Goal: Communication & Community: Answer question/provide support

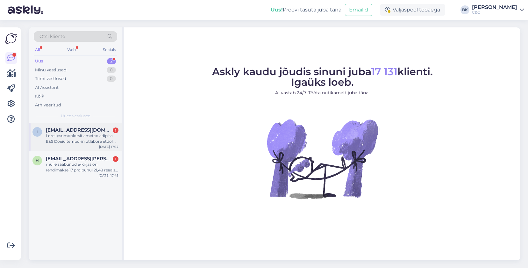
click at [91, 131] on span "[EMAIL_ADDRESS][DOMAIN_NAME]" at bounding box center [79, 130] width 66 height 6
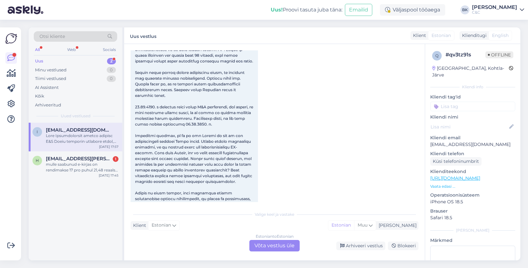
scroll to position [395, 0]
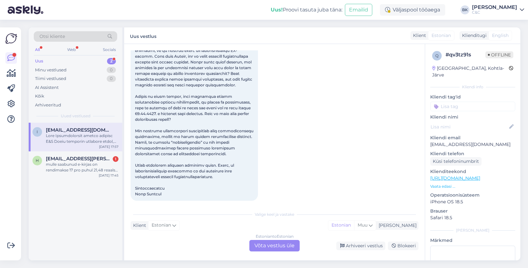
click at [259, 246] on div "Estonian to Estonian Võta vestlus üle" at bounding box center [274, 245] width 50 height 11
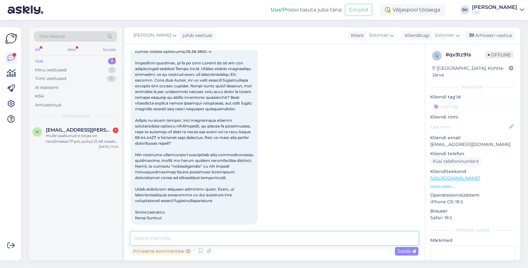
click at [250, 242] on textarea at bounding box center [274, 237] width 288 height 13
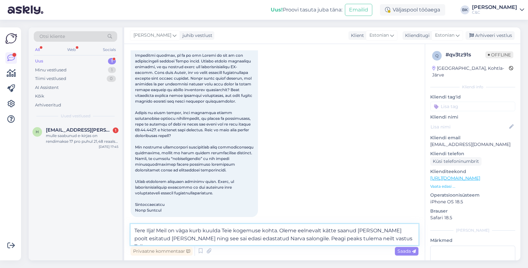
type textarea "Tere Ilja! Meil on väga kurb kuulda Teie kogemuse kohta. Oleme eelnevalt kätte …"
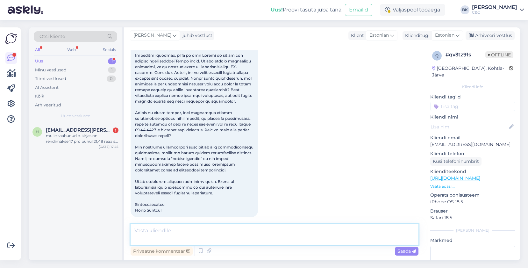
scroll to position [416, 0]
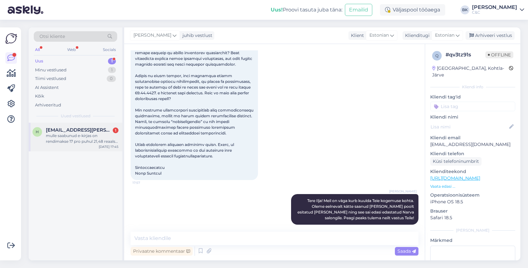
click at [109, 143] on div "mulle saabunud e-kirjas on rendimakse 17 pro puhul 21,48 reaalse pakkumise korr…" at bounding box center [82, 138] width 73 height 11
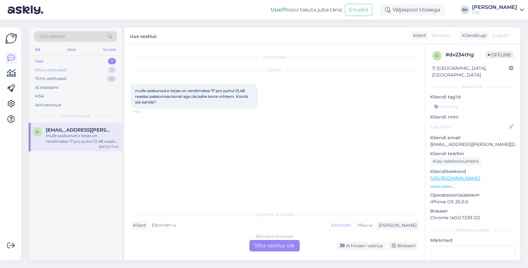
click at [74, 71] on div "Minu vestlused 1" at bounding box center [75, 70] width 83 height 9
click at [75, 142] on div "Tere Ilja! Meil on väga kurb kuulda Teie kogemuse kohta. Oleme eelnevalt kätte …" at bounding box center [82, 138] width 73 height 11
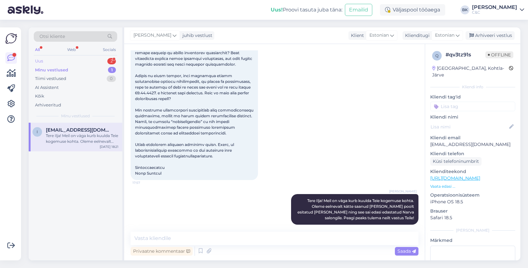
click at [86, 64] on div "Uus 2" at bounding box center [75, 61] width 83 height 9
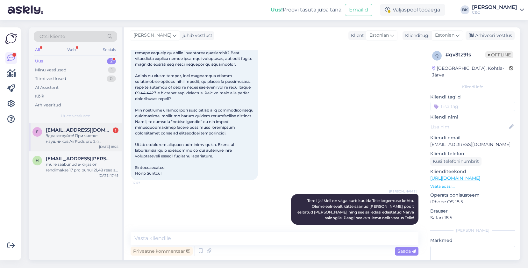
click at [76, 137] on div "Здравствуйте! При чистке наушников AirPods pro 2 я случайно порвала сеточку на …" at bounding box center [82, 138] width 73 height 11
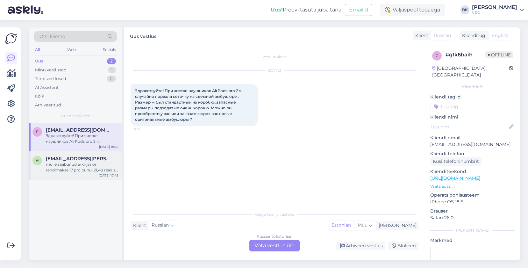
click at [66, 173] on div "h [EMAIL_ADDRESS][PERSON_NAME][DOMAIN_NAME] mulle saabunud e-kirjas on rendimak…" at bounding box center [76, 165] width 94 height 29
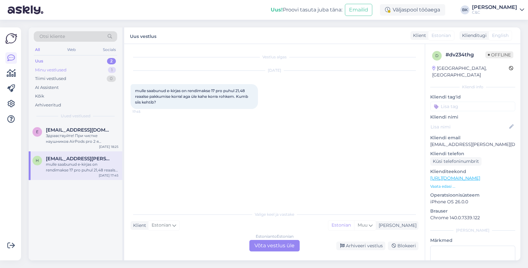
click at [99, 72] on div "Minu vestlused 1" at bounding box center [75, 70] width 83 height 9
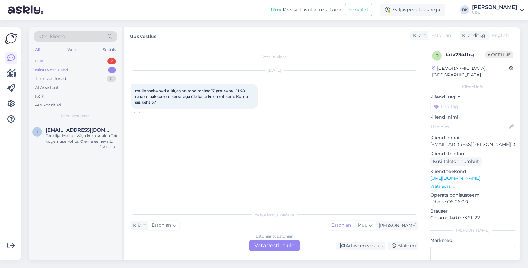
click at [90, 61] on div "Uus 2" at bounding box center [75, 61] width 83 height 9
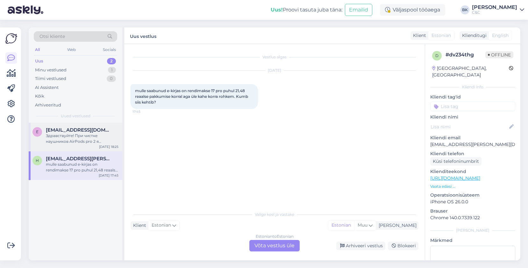
click at [73, 147] on div "e [EMAIL_ADDRESS][DOMAIN_NAME] Здравствуйте! При чистке наушников AirPods pro 2…" at bounding box center [76, 137] width 94 height 29
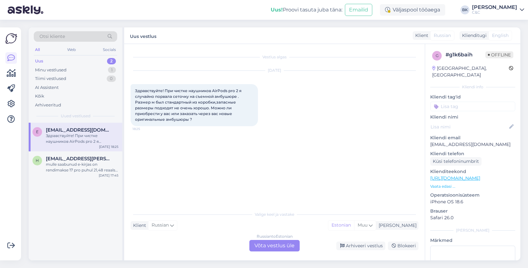
click at [264, 243] on div "Russian to Estonian Võta vestlus üle" at bounding box center [274, 245] width 50 height 11
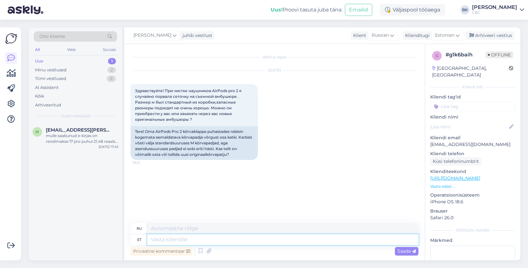
click at [198, 237] on textarea at bounding box center [282, 239] width 271 height 11
type textarea "Tere!"
type textarea "Привет!"
type textarea "Tere! [GEOGRAPHIC_DATA],"
type textarea "Привет! Да."
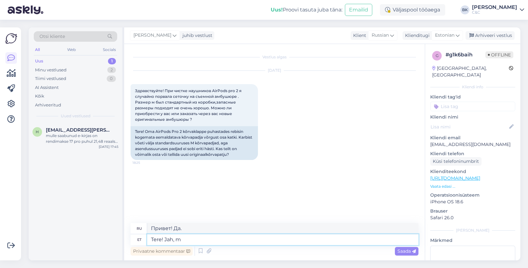
type textarea "Tere! Jah, me"
type textarea "Привет! Да,"
type textarea "Tere! Jah, meie [PERSON_NAME]"
type textarea "Здравствуйте! Да, мы есть."
type textarea "Tere! Jah, meie salongidest o"
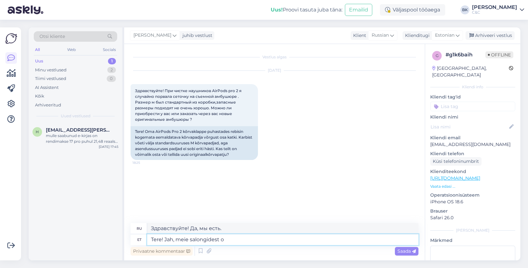
type textarea "Здравствуйте! Да, из наших салонов."
type textarea "Tere! Jah, meie salongidest on v"
type textarea "Здравствуйте! Да, в наших салонах есть"
type textarea "Tere! Jah, meie salongidest on võimalik o"
type textarea "Здравствуйте! Да, это возможно в наших салонах."
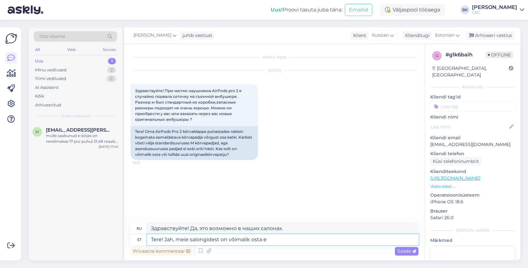
type textarea "Tere! Jah, meie salongidest on võimalik osta er"
type textarea "Здравствуйте! Да, вы можете купить в наших салонах."
type textarea "Tere! Jah, meie salongidest on võimalik osta eraldi"
type textarea "Здравствуйте! Да, можно купить отдельно в наших салонах."
type textarea "Tere! Jah, meie salongidest on võimalik osta eraldi AirPods"
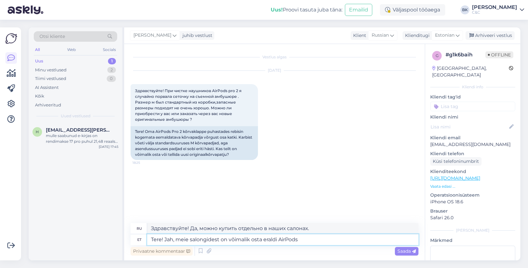
type textarea "Здравствуйте! Да, вы можете приобрести AirPods отдельно в наших салонах."
type textarea "Tere! Jah, meie salongidest on võimalik osta eraldi AirPods Ear"
type textarea "Здравствуйте! Да, вы можете купить AirPods Ear отдельно в наших салонах."
type textarea "Tere! Jah, meie salongidest on võimalik osta eraldi AirPods Ear Tipse."
type textarea "Здравствуйте! Да, вы можете приобрести отдельные амбушюры для AirPods в наших с…"
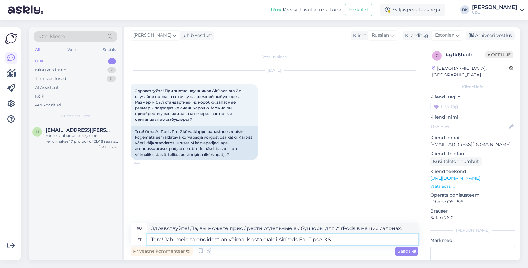
type textarea "Tere! Jah, meie salongidest on võimalik osta eraldi AirPods Ear Tipse. XS k"
type textarea "Здравствуйте! Да, вы можете приобрести вкладыши для AirPods отдельно в наших са…"
type textarea "Tere! Jah, meie salongidest on võimalik osta eraldi AirPods Ear Tipse. XS kuni L"
type textarea "Здравствуйте! Да, вы можете купить вкладыши AirPods отдельно в наших магазинах.…"
type textarea "Tere! Jah, meie salongidest on võimalik osta eraldi AirPods Ear Tipse. XS kuni …"
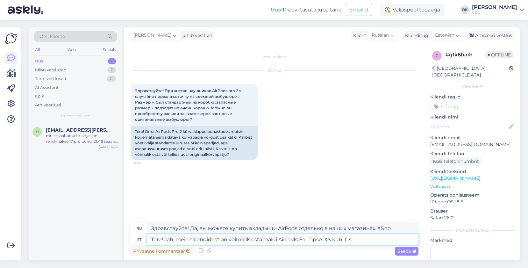
type textarea "Здравствуйте! Да, вы можете приобрести амбушюры AirPods отдельно в наших салона…"
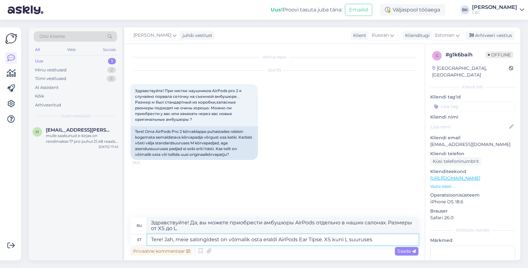
type textarea "Tere! Jah, meie salongidest on võimalik osta eraldi AirPods Ear Tipse. XS kuni …"
type textarea "Здравствуйте! Да, вы можете приобрести отдельные амбушюры для AirPods в наших с…"
type textarea "Tere! Jah, meie salongidest on võimalik osta eraldi AirPods Ear Tipse. XS kuni …"
click at [397, 251] on div "Saada" at bounding box center [407, 251] width 24 height 9
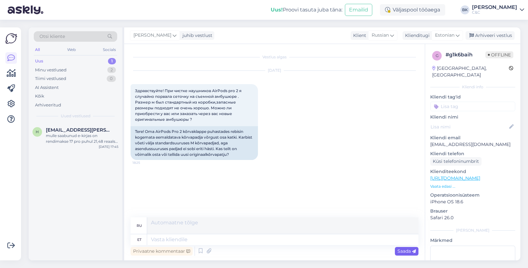
scroll to position [5, 0]
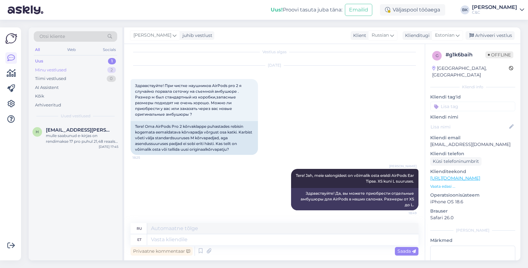
click at [90, 71] on div "Minu vestlused 2" at bounding box center [75, 70] width 83 height 9
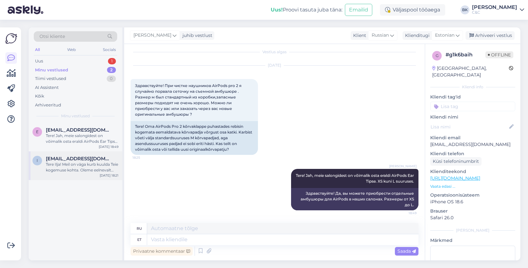
click at [81, 165] on div "Tere Ilja! Meil on väga kurb kuulda Teie kogemuse kohta. Oleme eelnevalt kätte …" at bounding box center [82, 166] width 73 height 11
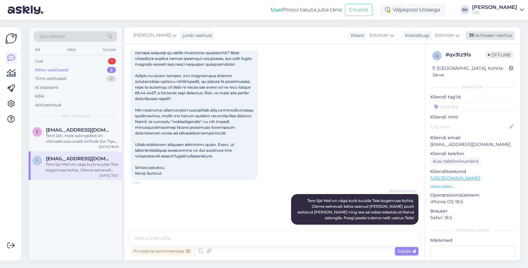
click at [480, 35] on div "Arhiveeri vestlus" at bounding box center [489, 35] width 49 height 9
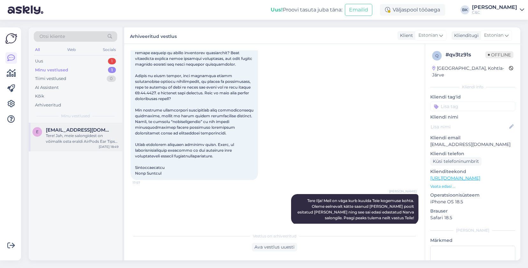
click at [87, 134] on div "Tere! Jah, meie salongidest on võimalik osta eraldi AirPods Ear Tipse. XS kuni …" at bounding box center [82, 138] width 73 height 11
